Goal: Task Accomplishment & Management: Manage account settings

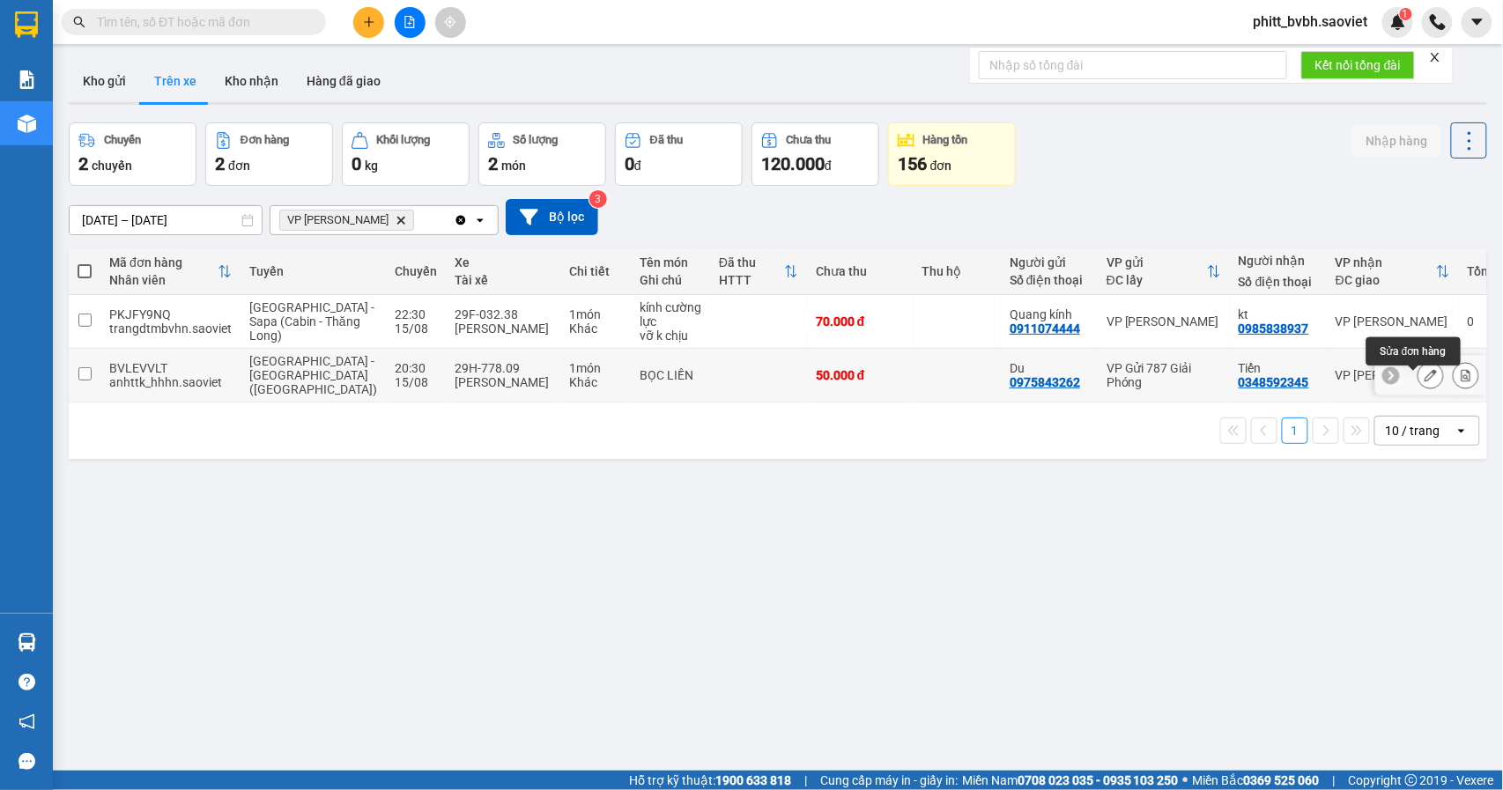
click at [1424, 381] on icon at bounding box center [1430, 375] width 12 height 12
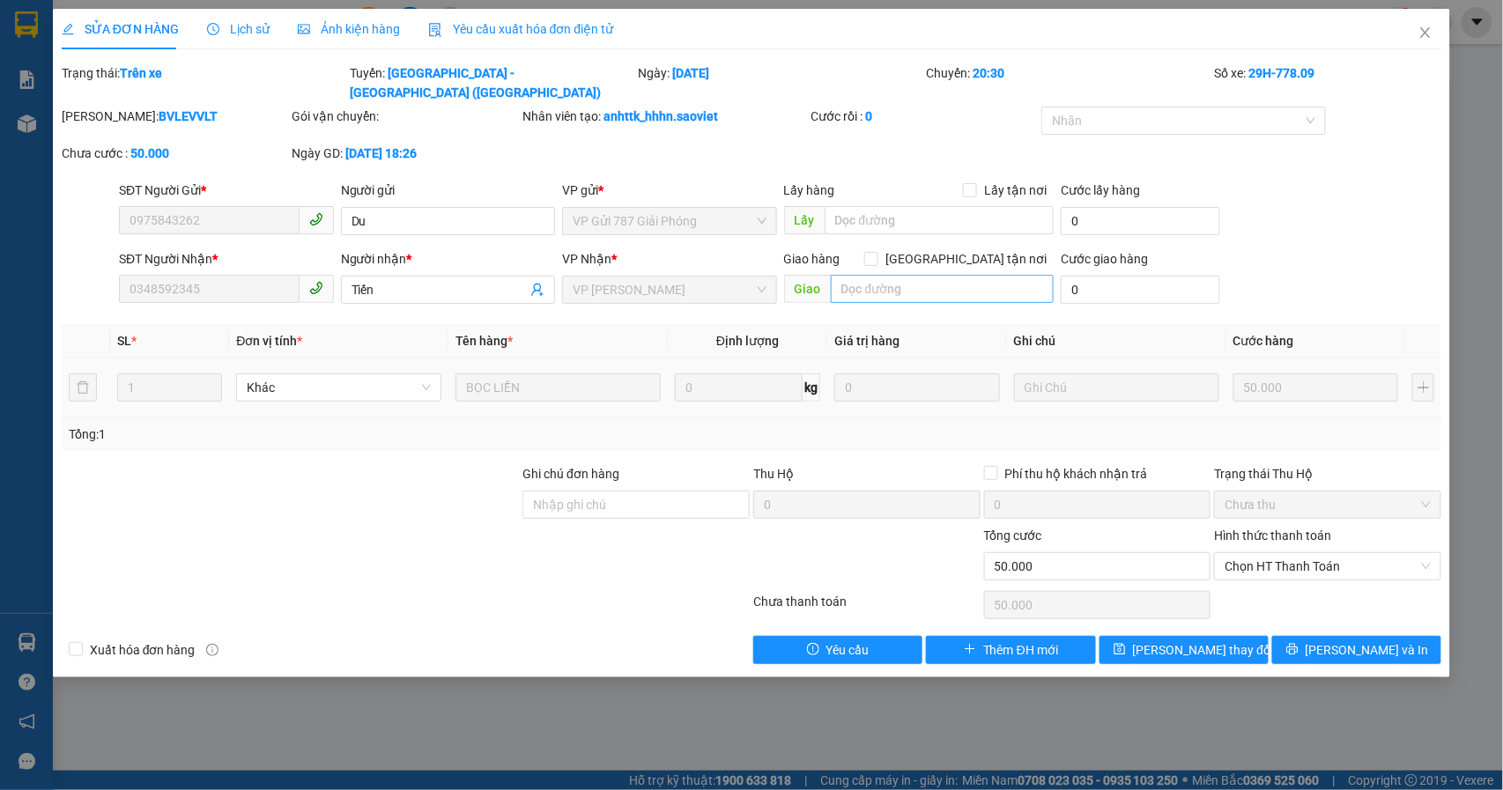
type input "0975843262"
type input "Du"
type input "0348592345"
type input "Tiến"
type input "50.000"
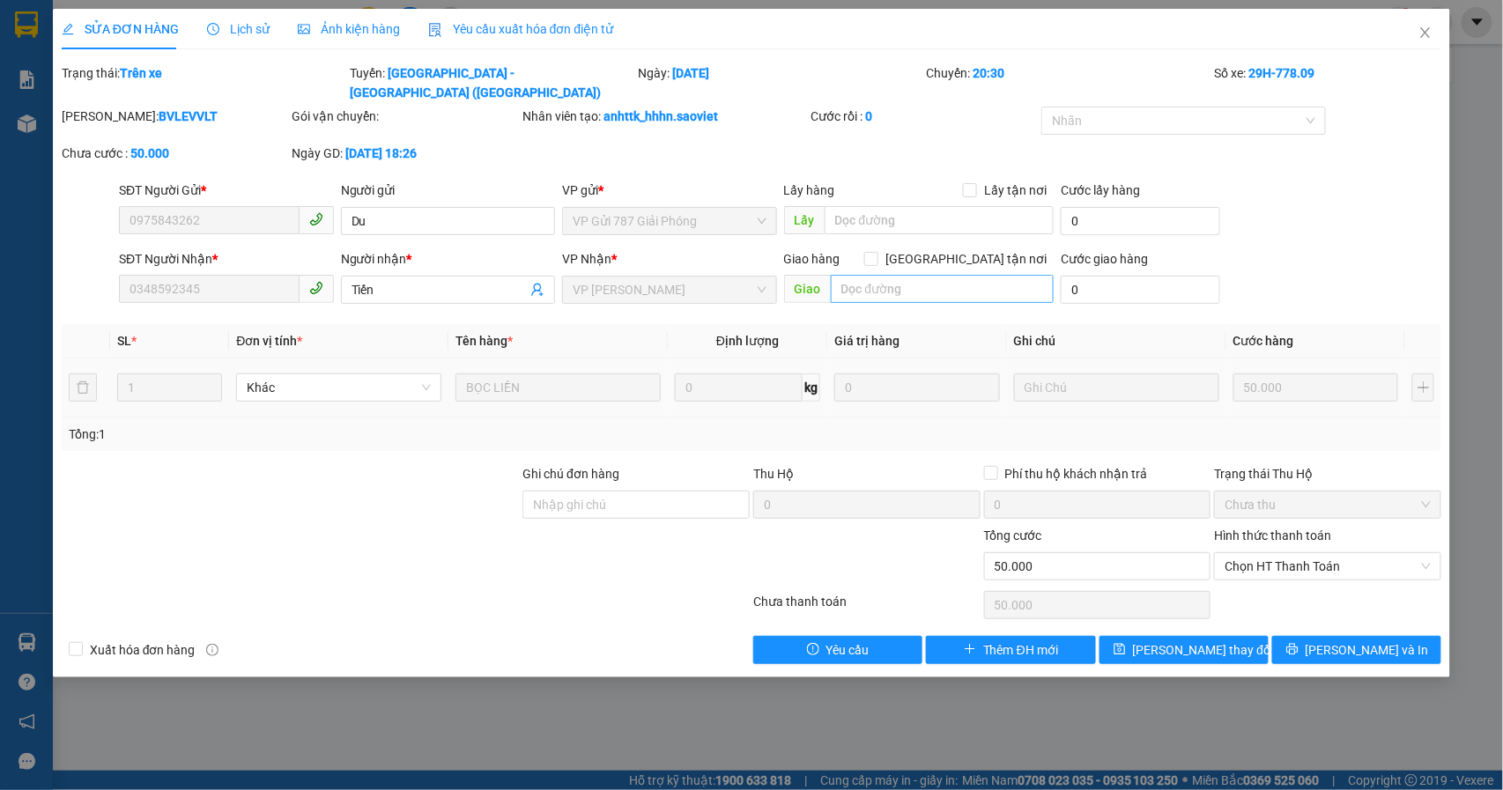
type input "50.000"
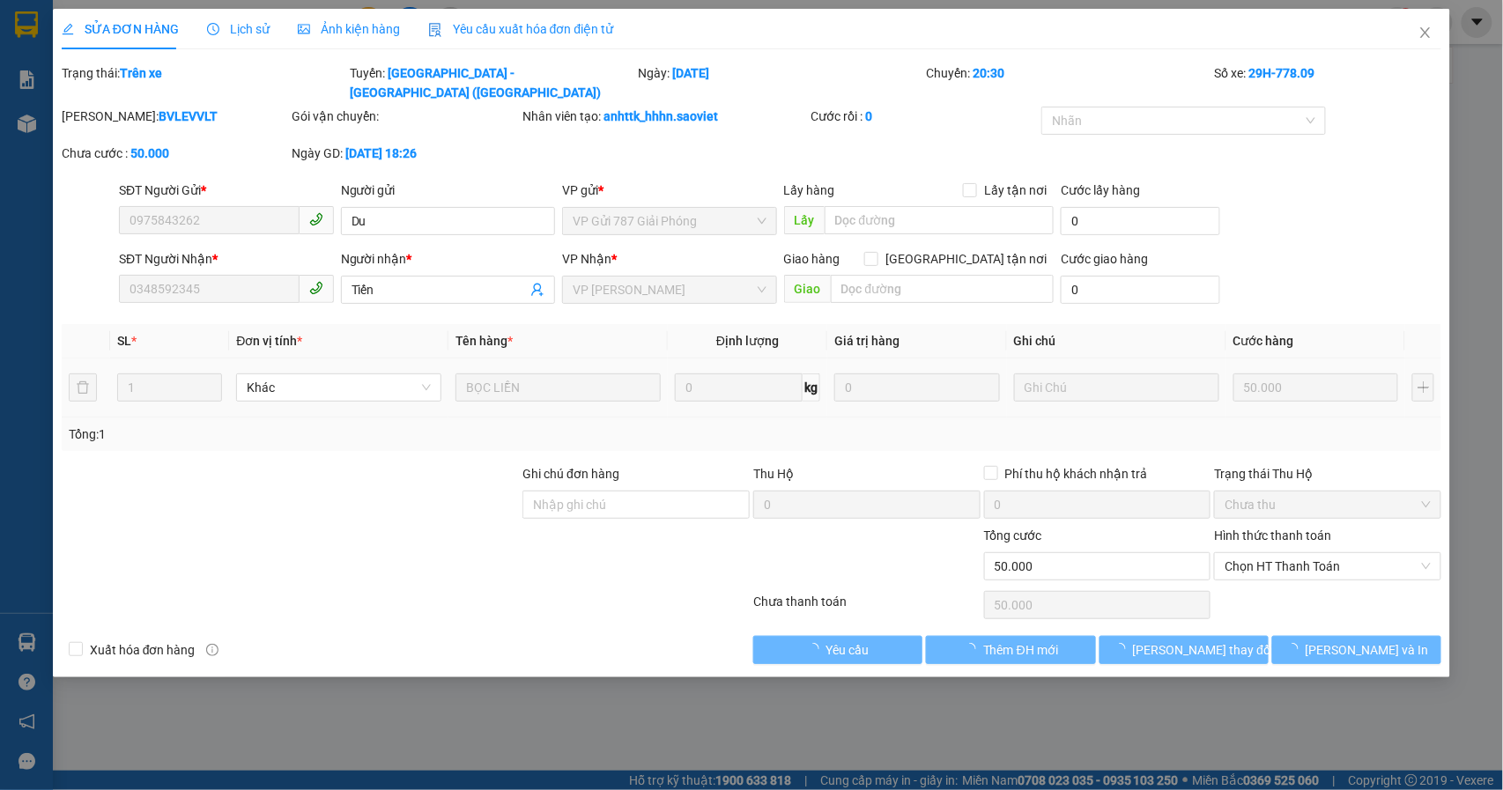
click at [914, 250] on div "Giao hàng [GEOGRAPHIC_DATA] tận nơi" at bounding box center [919, 262] width 270 height 26
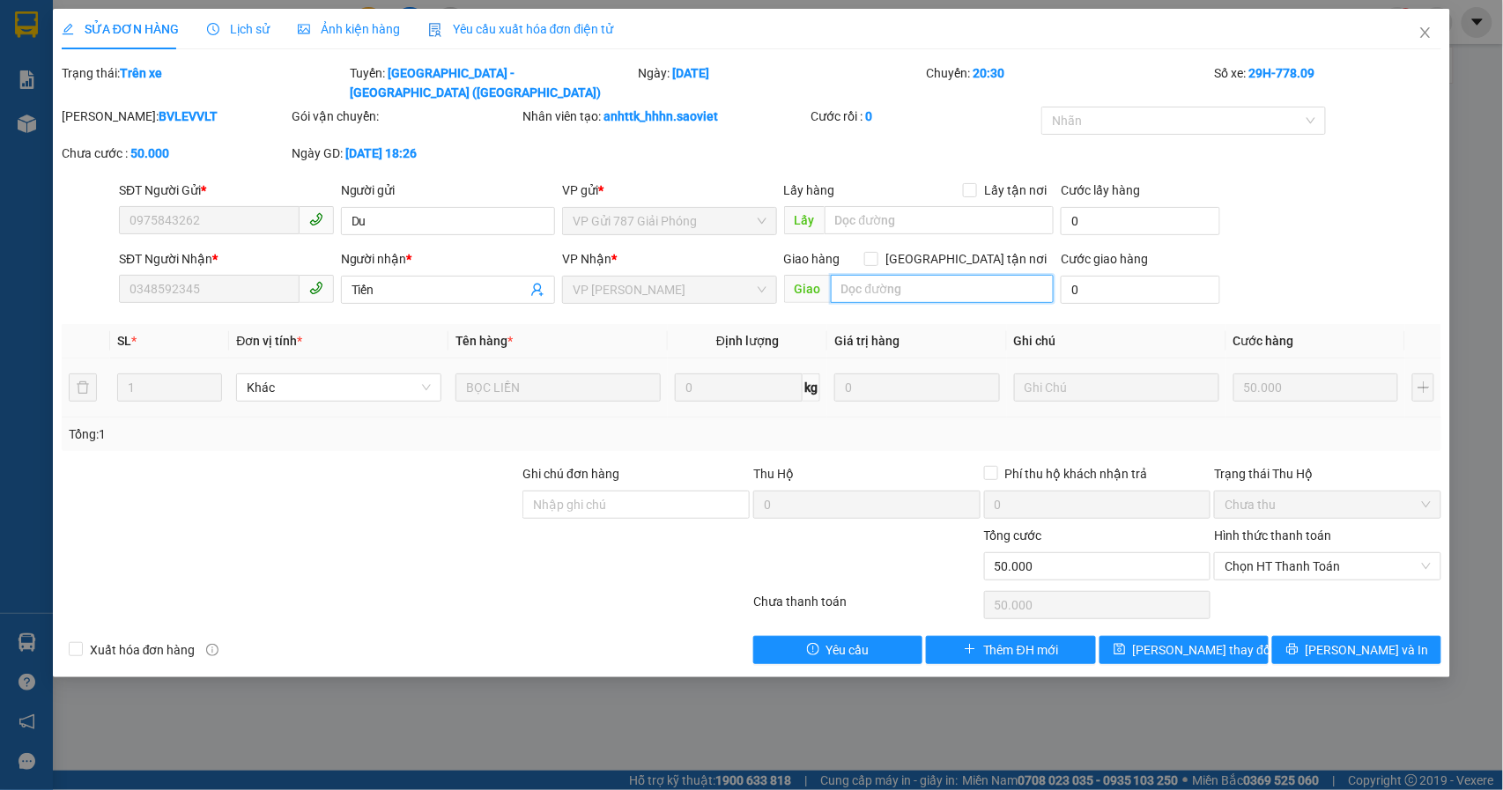
click at [913, 275] on input "text" at bounding box center [942, 289] width 223 height 28
type input "trên xe không có hàng"
click at [1166, 640] on span "[PERSON_NAME] thay đổi" at bounding box center [1203, 649] width 141 height 19
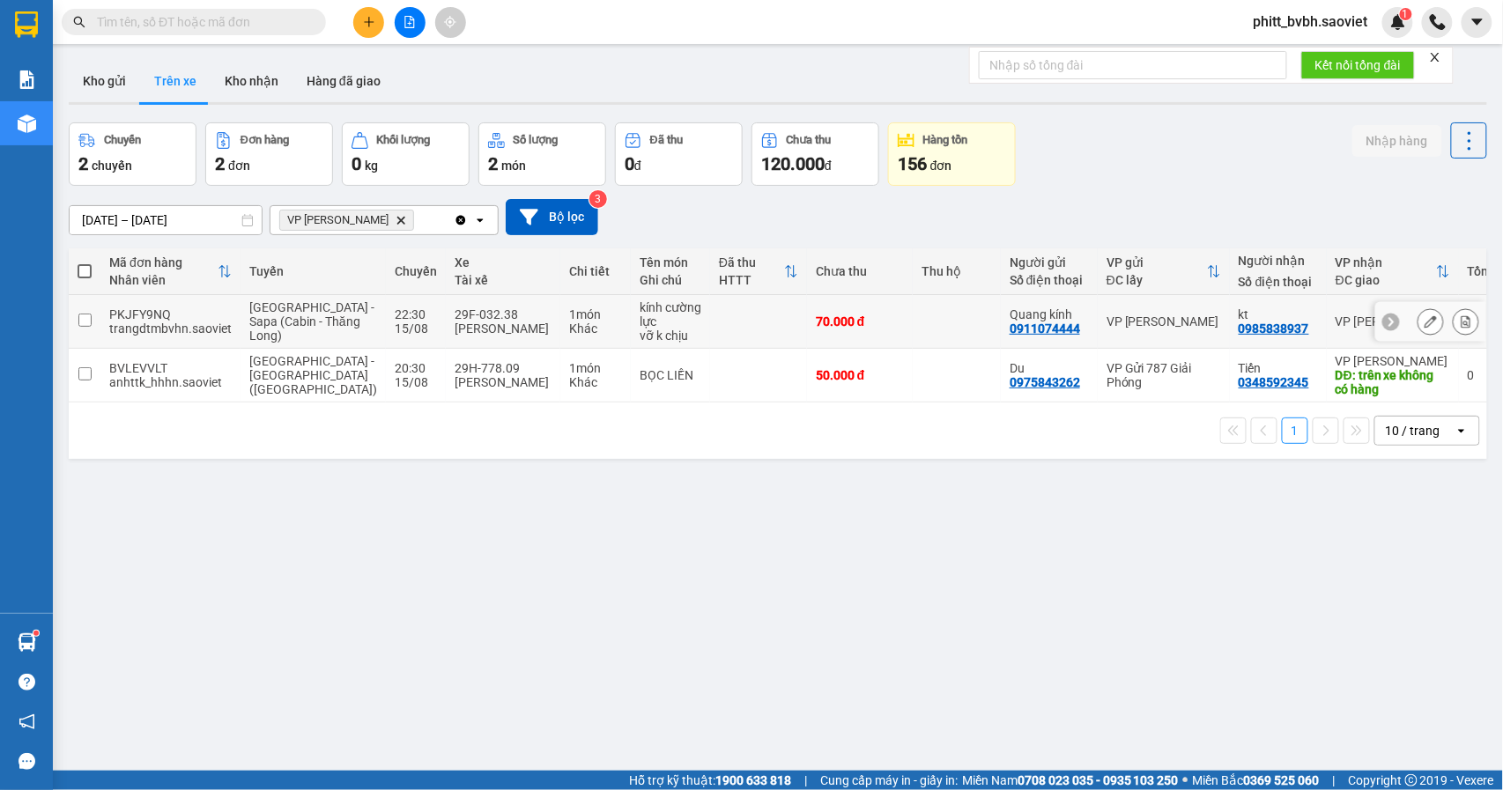
click at [640, 328] on div "kính cường lực" at bounding box center [671, 314] width 62 height 28
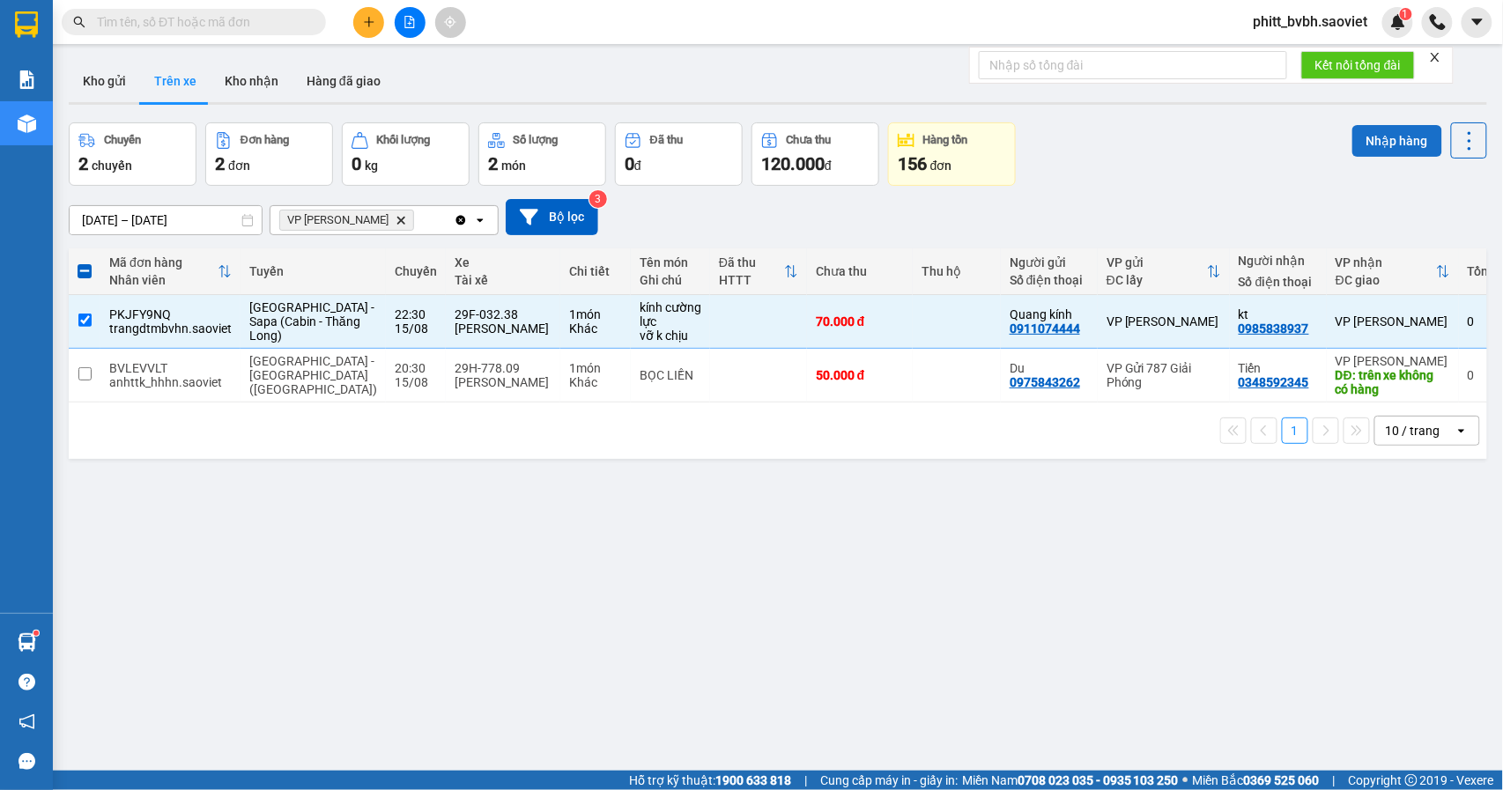
click at [1367, 129] on button "Nhập hàng" at bounding box center [1397, 141] width 90 height 32
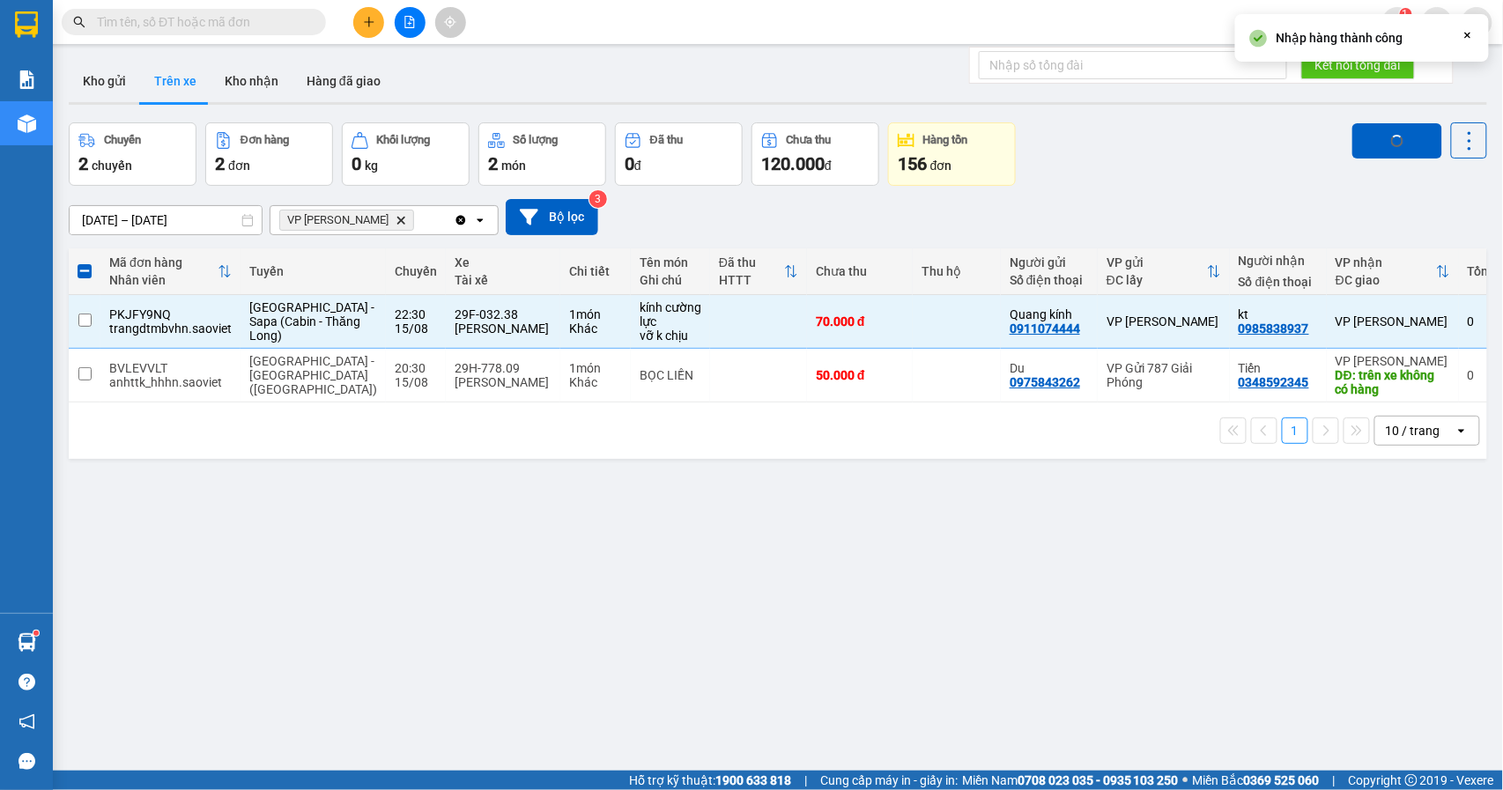
checkbox input "false"
